Goal: Information Seeking & Learning: Learn about a topic

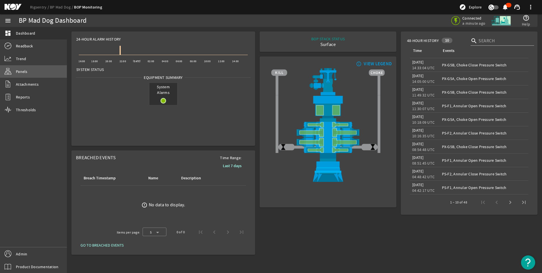
click at [35, 73] on link "Panels" at bounding box center [33, 71] width 67 height 12
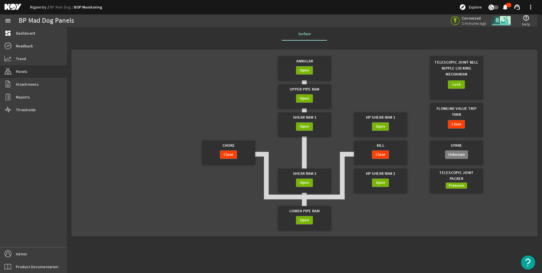
click at [43, 7] on link "Rigsentry" at bounding box center [40, 7] width 20 height 5
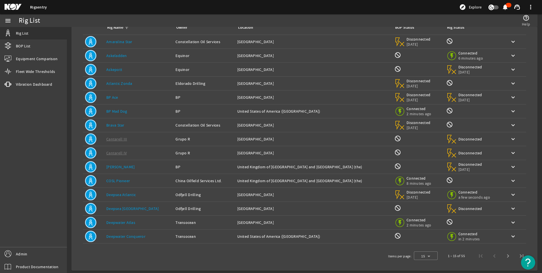
scroll to position [41, 0]
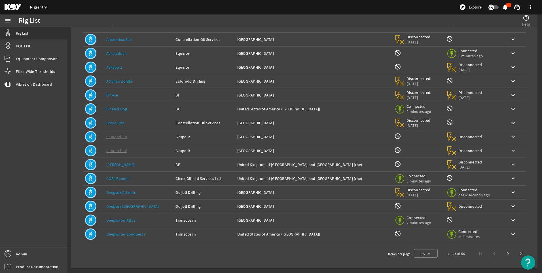
click at [300, 217] on div "Location: [GEOGRAPHIC_DATA]" at bounding box center [313, 220] width 153 height 6
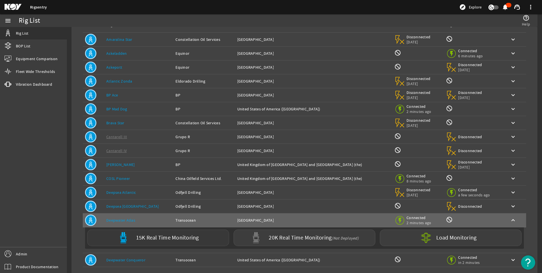
click at [185, 240] on label "15K Real Time Monitoring" at bounding box center [167, 238] width 63 height 6
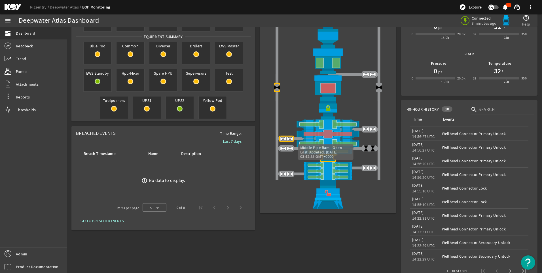
scroll to position [16, 0]
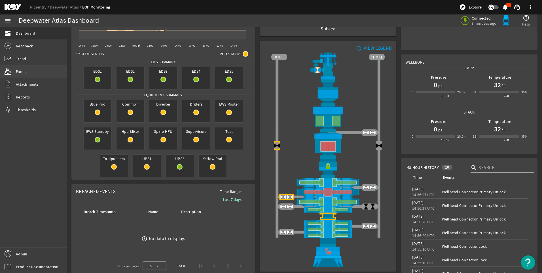
click at [22, 70] on span "Panels" at bounding box center [22, 72] width 12 height 6
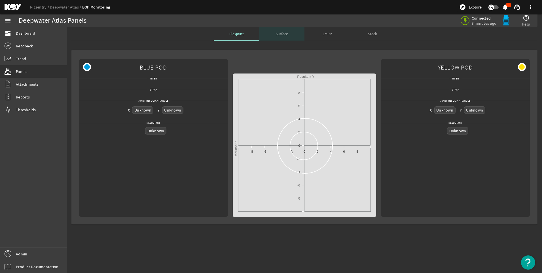
click at [285, 36] on span "Surface" at bounding box center [281, 34] width 12 height 4
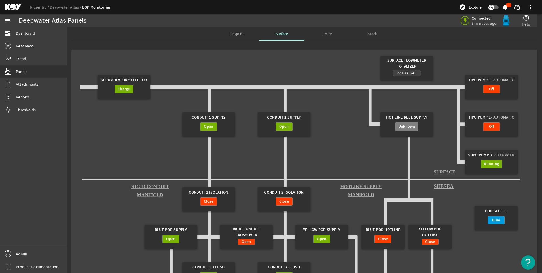
click at [318, 71] on gridster "Surface Flowmeter Totalizer 771.32 Gal Accumulator Selector Charge HPU Pump 1 -…" at bounding box center [305, 208] width 456 height 309
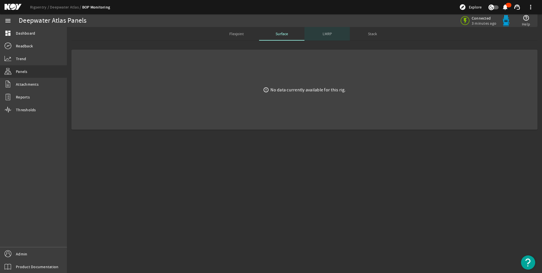
click at [328, 34] on span "LMRP" at bounding box center [326, 34] width 9 height 4
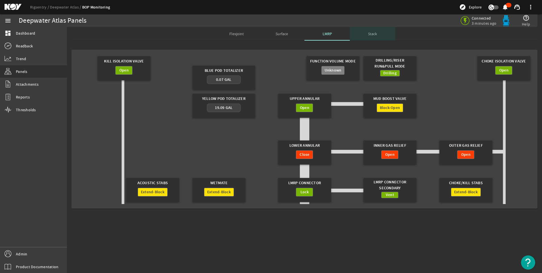
click at [373, 37] on span "Stack" at bounding box center [372, 34] width 9 height 14
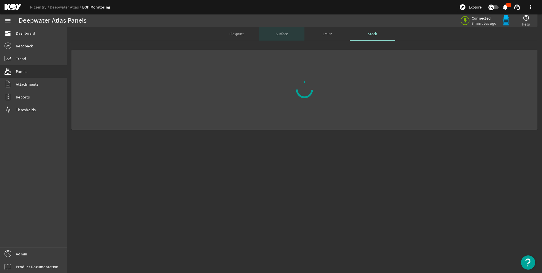
click at [282, 33] on span "Surface" at bounding box center [281, 34] width 12 height 4
click at [326, 33] on span "LMRP" at bounding box center [326, 34] width 9 height 4
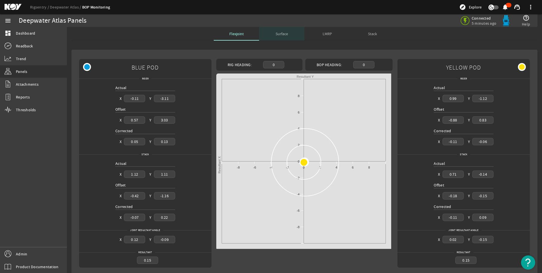
click at [278, 33] on span "Surface" at bounding box center [281, 34] width 12 height 4
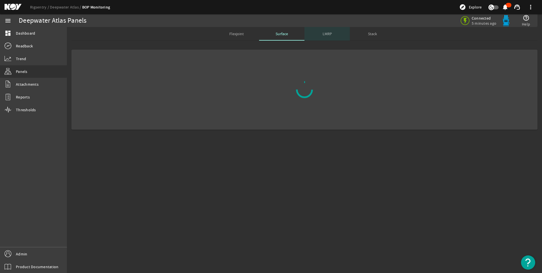
click at [326, 36] on span "LMRP" at bounding box center [326, 34] width 9 height 4
click at [277, 33] on span "Surface" at bounding box center [281, 34] width 12 height 4
click at [325, 34] on span "LMRP" at bounding box center [326, 34] width 9 height 4
